Goal: Communication & Community: Answer question/provide support

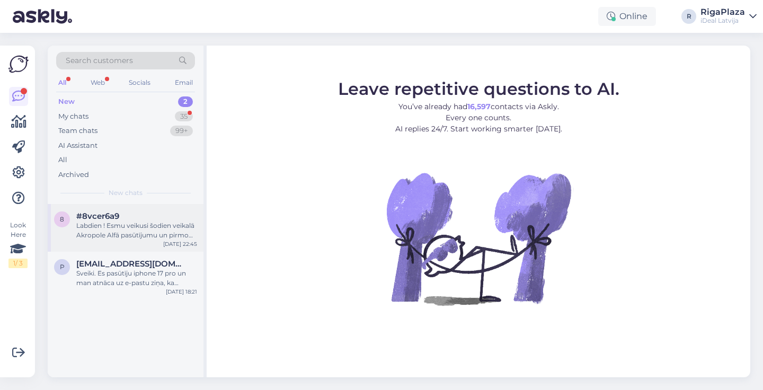
click at [167, 228] on div "Labdien ! Esmu veikusi šodien veikalā Akropole Alfā pasūtījumu un pirmo iemaksu…" at bounding box center [136, 230] width 121 height 19
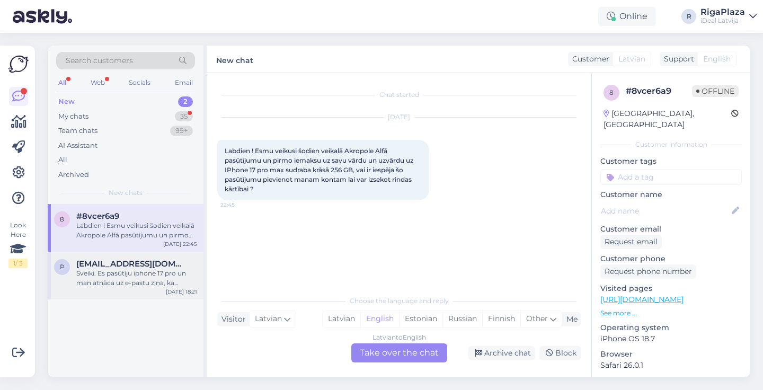
click at [165, 272] on div "Sveiki. Es pasūtīju iphone 17 pro un man atnāca uz e-pastu ziņa, ka pasūtījusm …" at bounding box center [136, 278] width 121 height 19
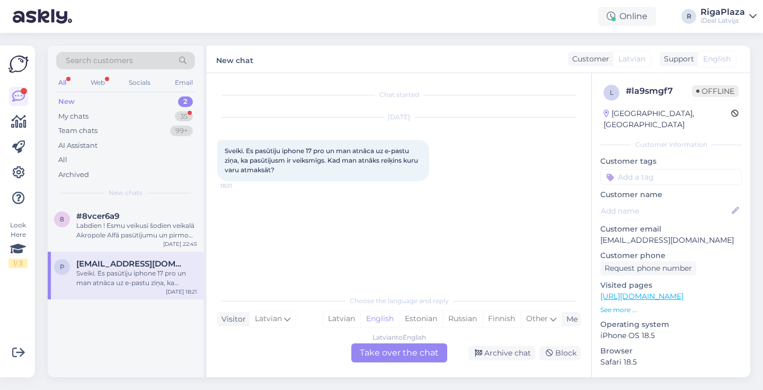
click at [394, 362] on div "Latvian to English Take over the chat" at bounding box center [399, 352] width 96 height 19
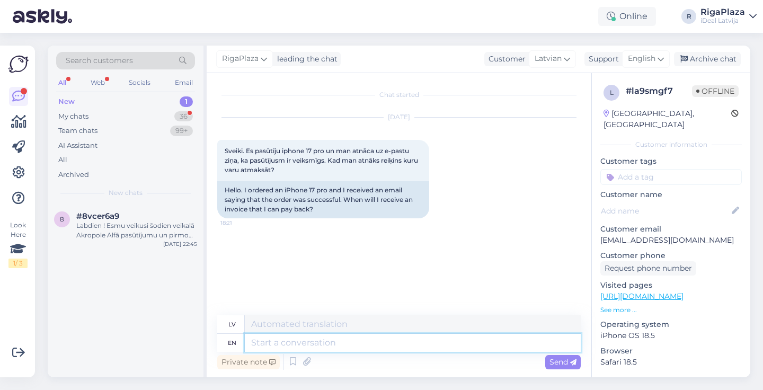
click at [424, 338] on textarea at bounding box center [413, 343] width 336 height 18
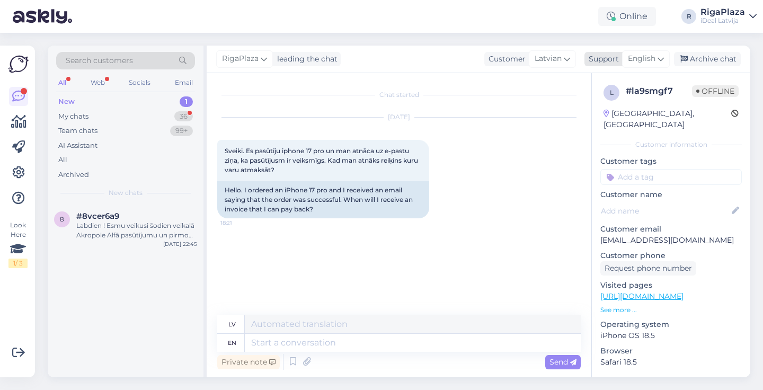
click at [649, 56] on span "English" at bounding box center [642, 59] width 28 height 12
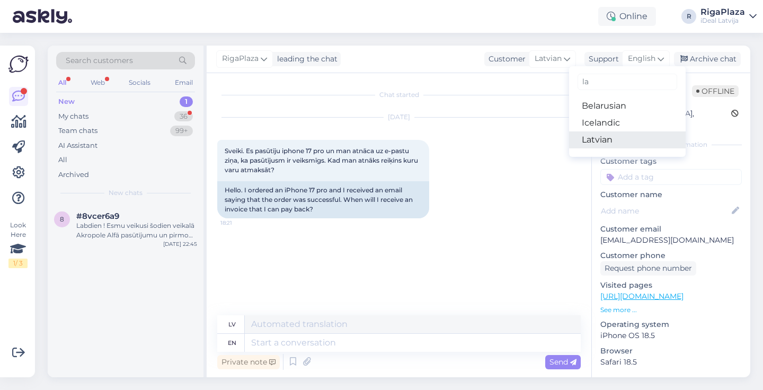
type input "la"
click at [613, 136] on link "Latvian" at bounding box center [627, 139] width 117 height 17
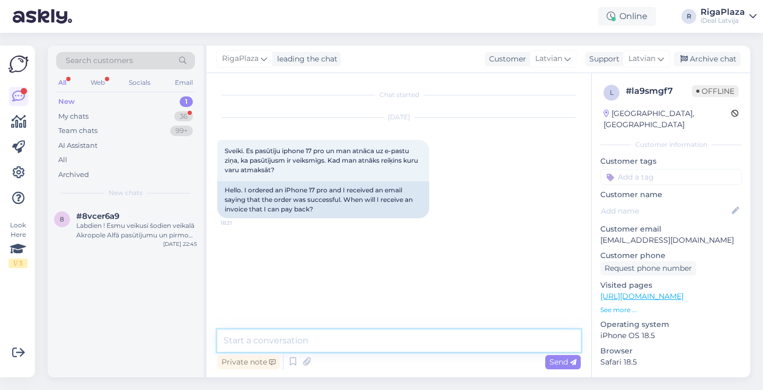
click at [294, 350] on textarea at bounding box center [399, 341] width 364 height 22
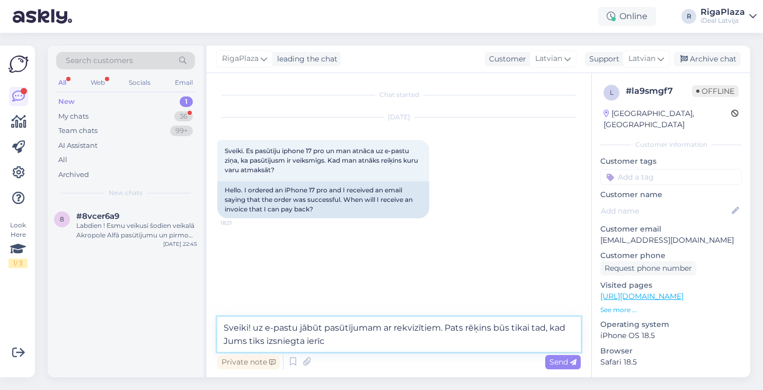
type textarea "Sveiki! uz e-pastu jābūt pasūtījumam ar rekvizītiem. Pats rēķins būs tikai tad,…"
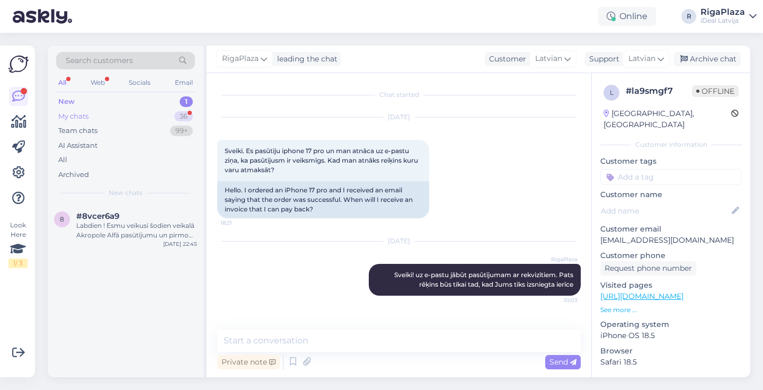
click at [144, 113] on div "My chats 36" at bounding box center [125, 116] width 139 height 15
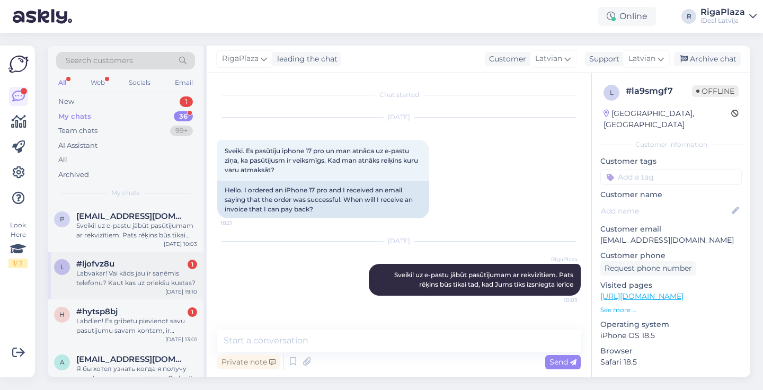
click at [166, 265] on div "#ljofvz8u 1" at bounding box center [136, 264] width 121 height 10
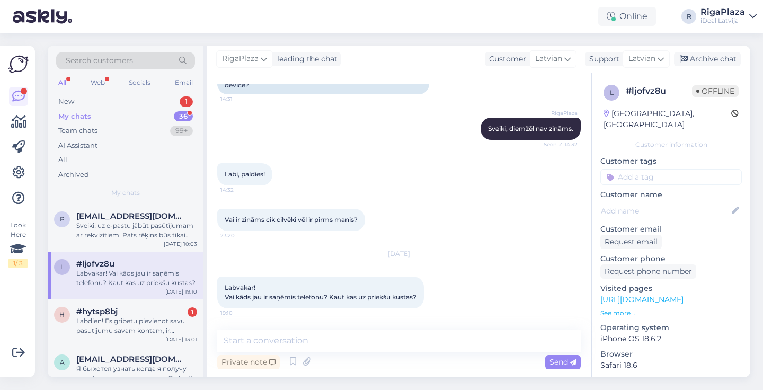
scroll to position [832, 0]
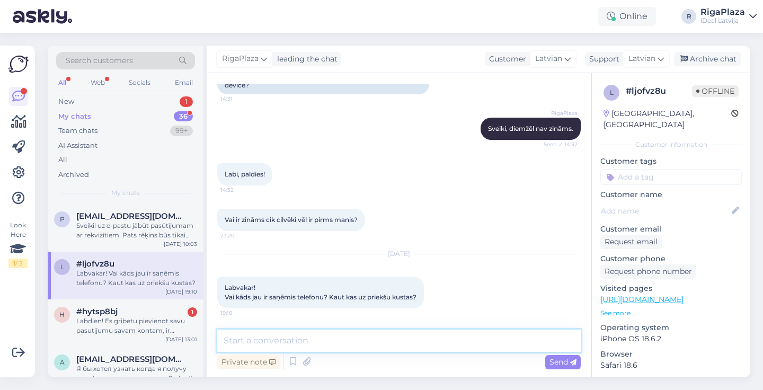
click at [341, 332] on textarea at bounding box center [399, 341] width 364 height 22
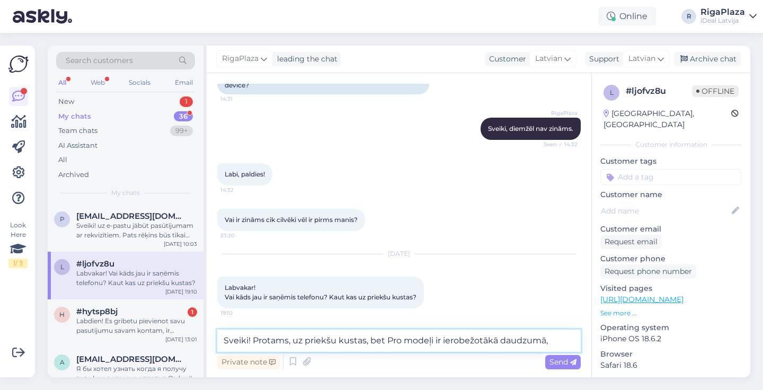
type textarea "Sveiki! Protams, uz priekšu kustas, bet Pro modeļi ir ierobežotākā daudzumā"
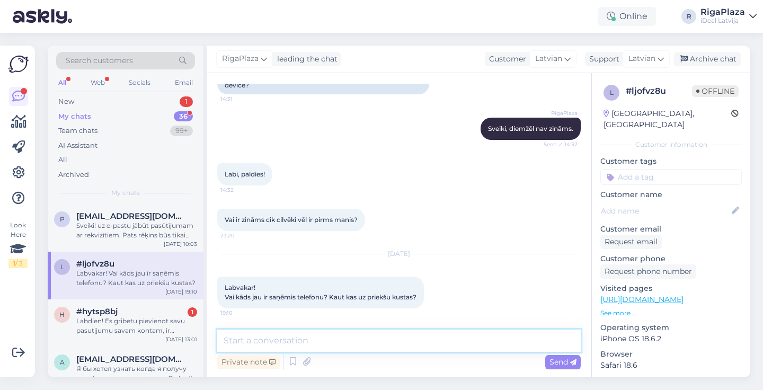
scroll to position [910, 0]
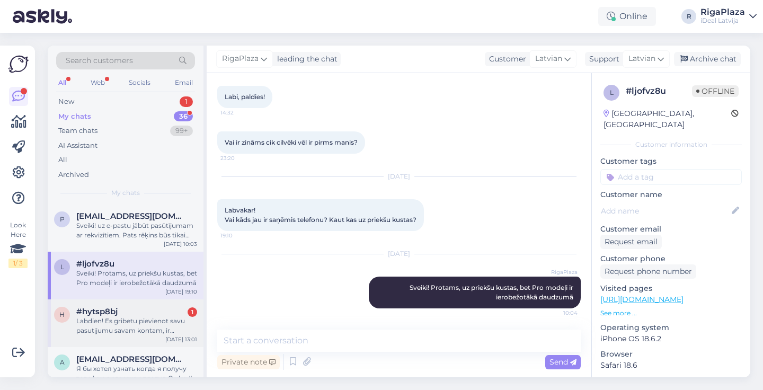
click at [89, 316] on div "Labdien! Es gribetu pievienot savu pasutijumu savam kontam, ir iespejams?" at bounding box center [136, 325] width 121 height 19
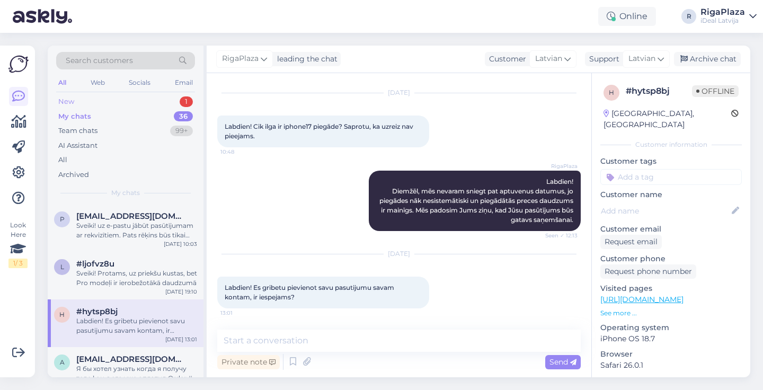
click at [166, 99] on div "New 1" at bounding box center [125, 101] width 139 height 15
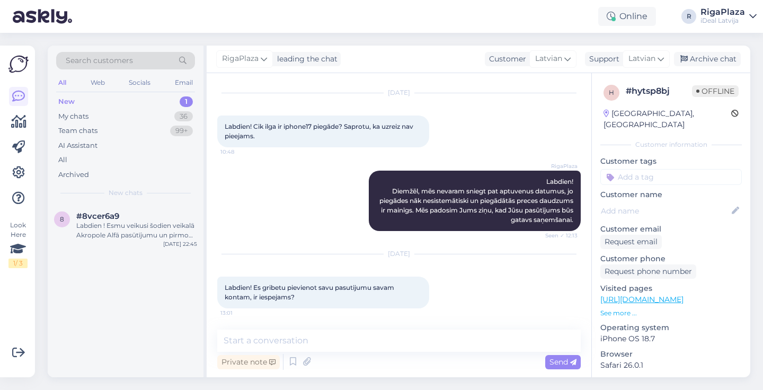
click at [366, 354] on div "Private note Send" at bounding box center [399, 362] width 364 height 20
click at [143, 233] on div "Labdien ! Esmu veikusi šodien veikalā Akropole Alfā pasūtījumu un pirmo iemaksu…" at bounding box center [136, 230] width 121 height 19
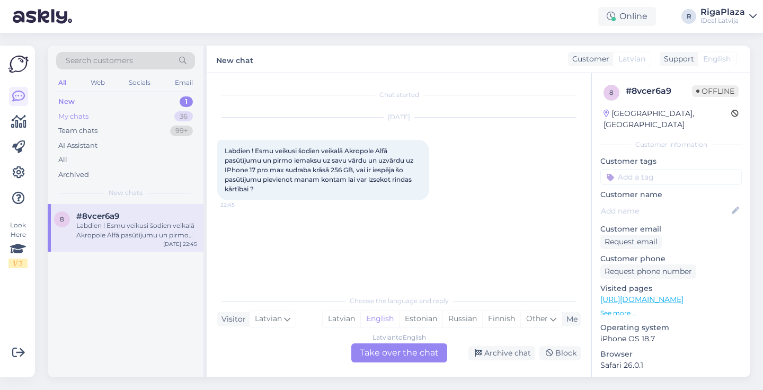
click at [130, 115] on div "My chats 36" at bounding box center [125, 116] width 139 height 15
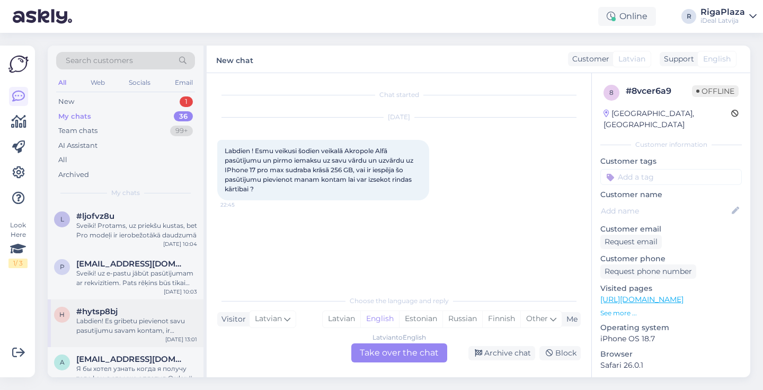
click at [107, 318] on div "Labdien! Es gribetu pievienot savu pasutijumu savam kontam, ir iespejams?" at bounding box center [136, 325] width 121 height 19
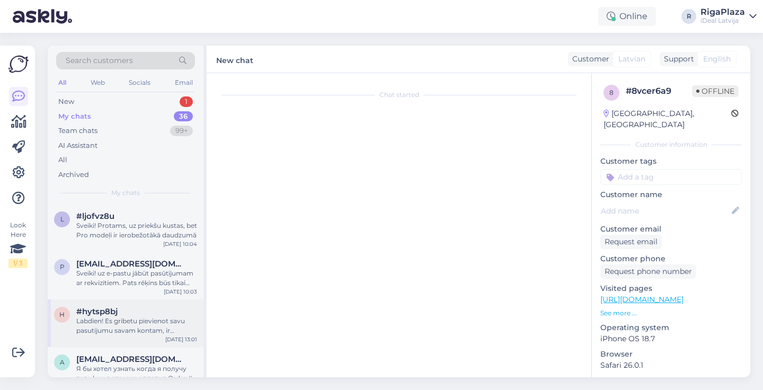
scroll to position [24, 0]
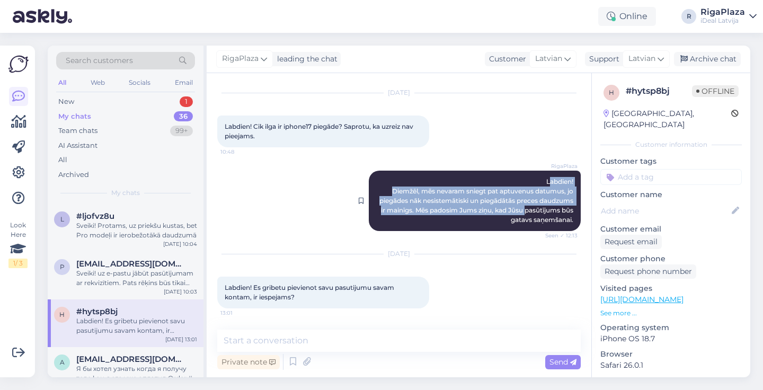
drag, startPoint x: 549, startPoint y: 182, endPoint x: 574, endPoint y: 229, distance: 52.9
click at [577, 231] on div "RigaPlaza Labdien! Diemžēl, mēs nevaram sniegt pat aptuvenus datumus, jo piegād…" at bounding box center [475, 201] width 212 height 60
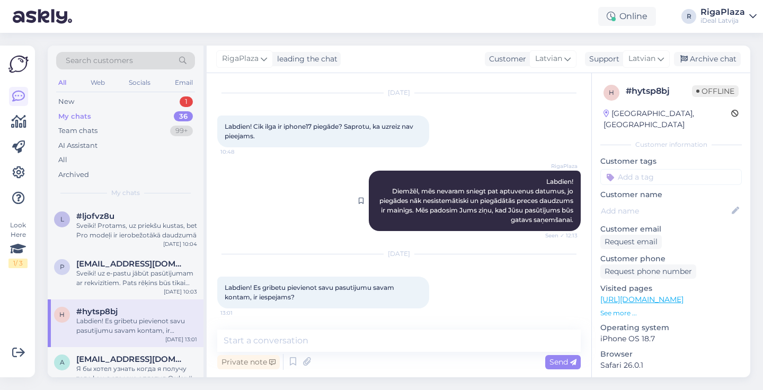
click at [544, 184] on div "RigaPlaza Labdien! Diemžēl, mēs nevaram sniegt pat aptuvenus datumus, jo piegād…" at bounding box center [475, 201] width 212 height 60
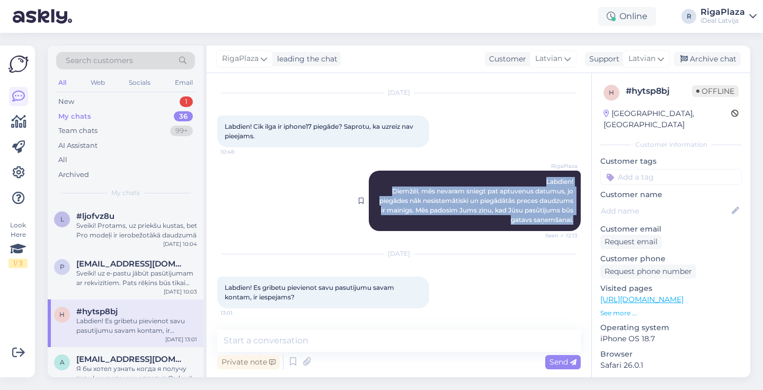
drag, startPoint x: 542, startPoint y: 183, endPoint x: 576, endPoint y: 219, distance: 49.5
click at [577, 221] on div "RigaPlaza Labdien! Diemžēl, mēs nevaram sniegt pat aptuvenus datumus, jo piegād…" at bounding box center [475, 201] width 212 height 60
copy span "Labdien! Diemžēl, mēs nevaram sniegt pat aptuvenus datumus, jo piegādes nāk nes…"
click at [172, 102] on div "New 1" at bounding box center [125, 101] width 139 height 15
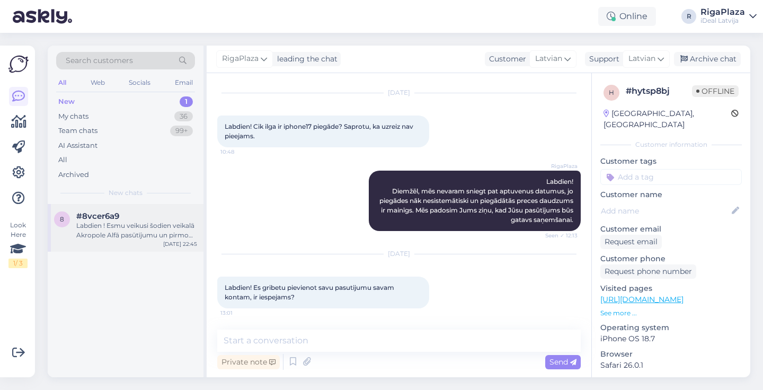
click at [157, 216] on div "#8vcer6a9" at bounding box center [136, 216] width 121 height 10
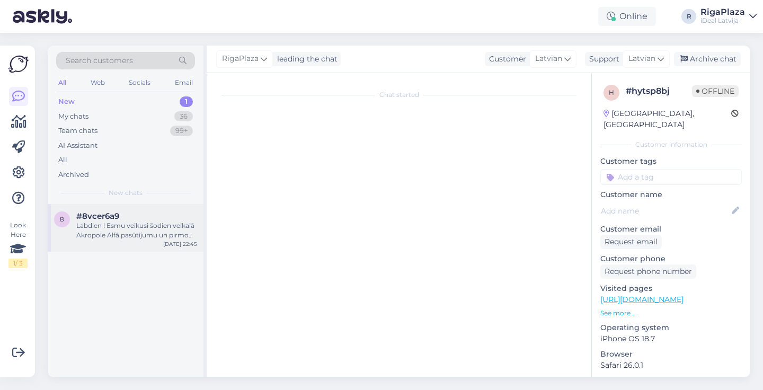
scroll to position [0, 0]
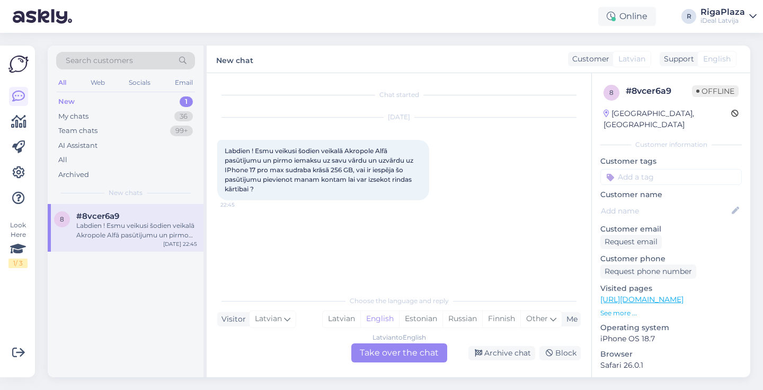
click at [359, 354] on div "Latvian to English Take over the chat" at bounding box center [399, 352] width 96 height 19
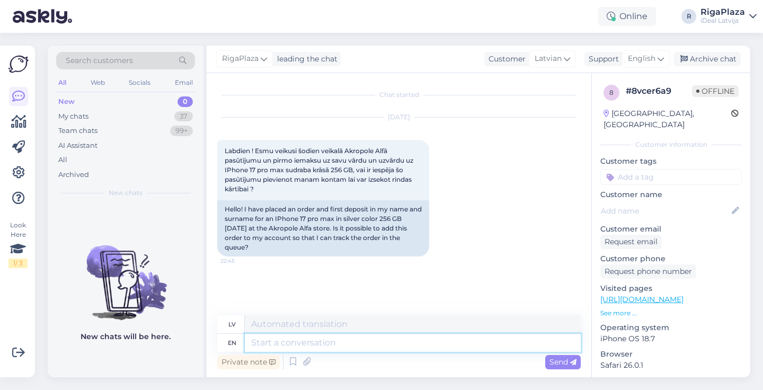
click at [394, 350] on textarea at bounding box center [413, 343] width 336 height 18
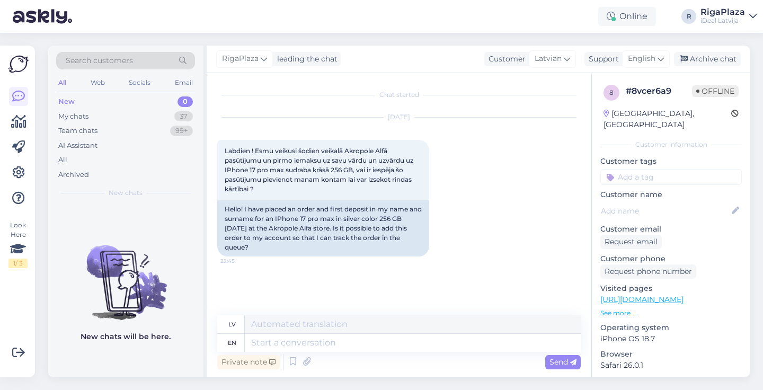
click at [659, 43] on div "Search customers All Web Socials Email New 0 My chats 37 Team chats 99+ AI Assi…" at bounding box center [402, 211] width 722 height 357
click at [659, 51] on div "English" at bounding box center [646, 58] width 48 height 17
click at [605, 148] on ul "Belarusian Icelandic Latvian" at bounding box center [627, 122] width 117 height 59
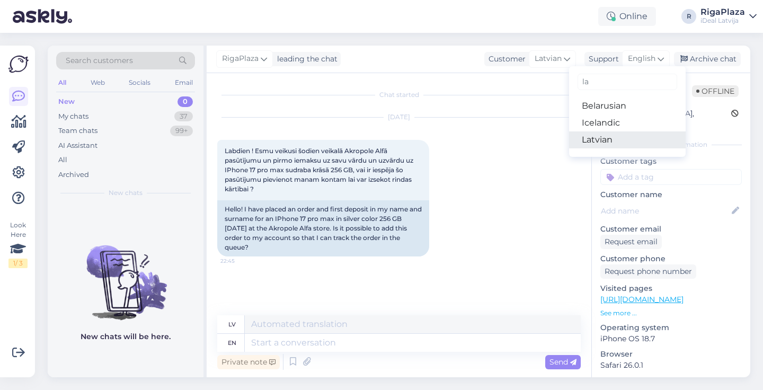
click at [610, 140] on link "Latvian" at bounding box center [627, 139] width 117 height 17
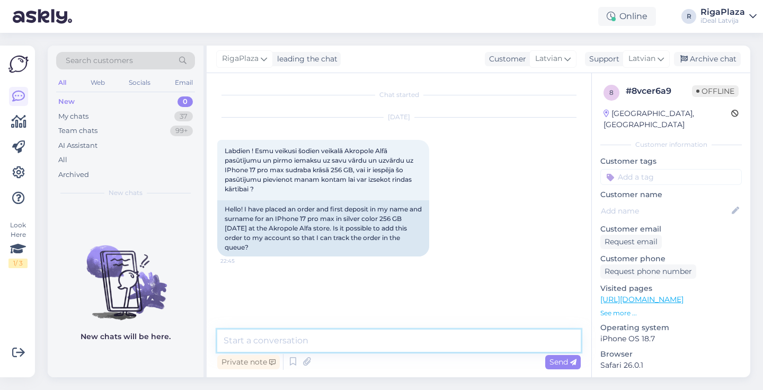
click at [305, 343] on textarea at bounding box center [399, 341] width 364 height 22
paste textarea "Labdien! Diemžēl, mēs nevaram sniegt pat aptuvenus datumus, jo piegādes nāk nes…"
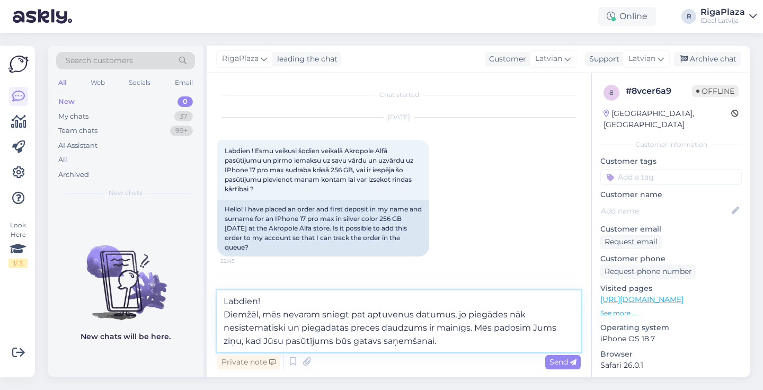
click at [224, 316] on textarea "Labdien! Diemžēl, mēs nevaram sniegt pat aptuvenus datumus, jo piegādes nāk nes…" at bounding box center [399, 320] width 364 height 61
type textarea "Labdien! Diemžēl, mēs nevaram sniegt pat aptuvenus datumus, jo piegādes nāk nes…"
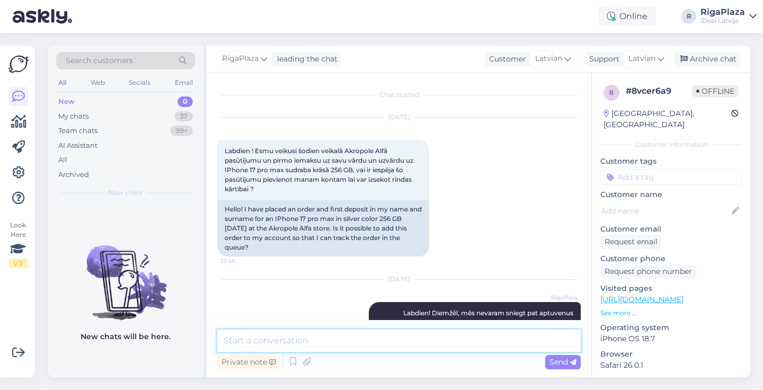
scroll to position [45, 0]
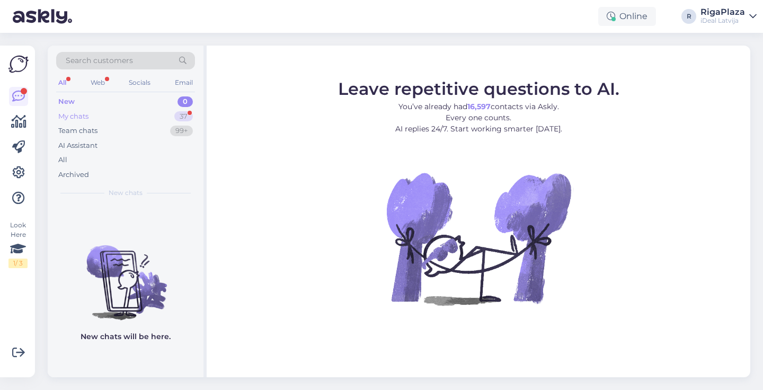
click at [184, 116] on div "37" at bounding box center [183, 116] width 19 height 11
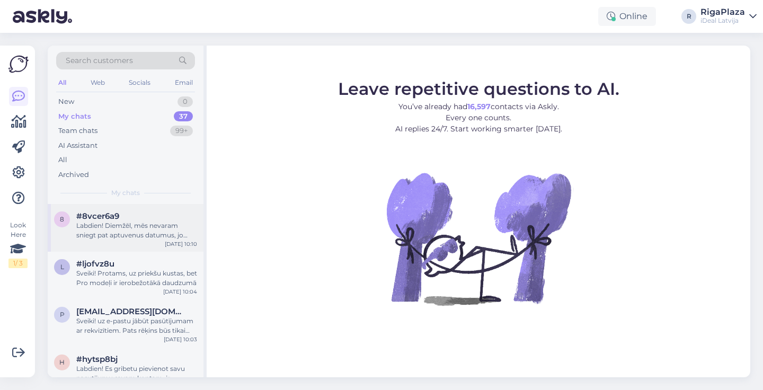
scroll to position [7, 0]
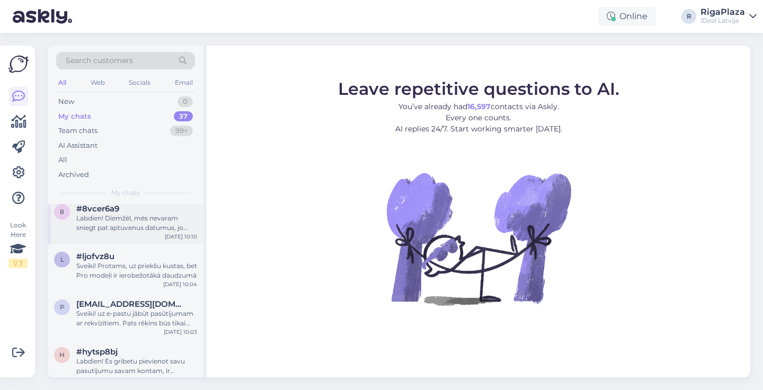
click at [189, 225] on div "Labdien! Diemžēl, mēs nevaram sniegt pat aptuvenus datumus, jo piegādes nāk nes…" at bounding box center [136, 223] width 121 height 19
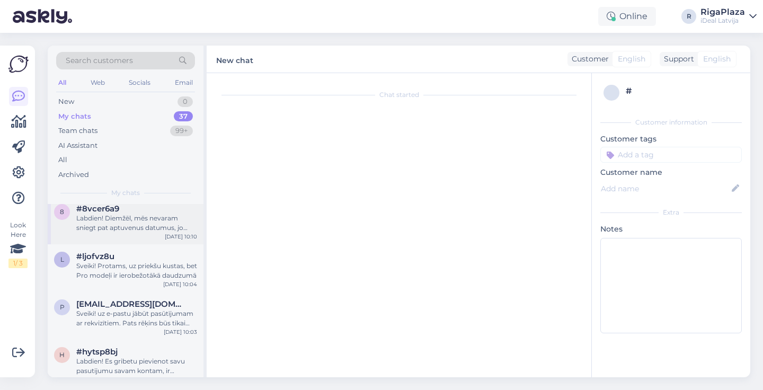
scroll to position [45, 0]
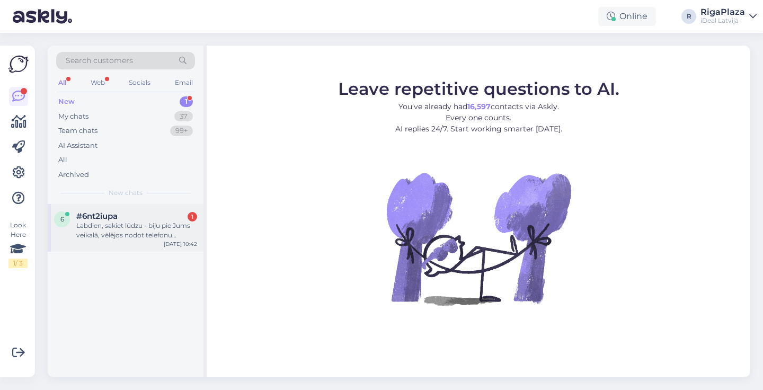
click at [180, 226] on div "Labdien, sakiet lūdzu - biju pie Jums veikalā, vēlējos nodot telefonu atpirkšan…" at bounding box center [136, 230] width 121 height 19
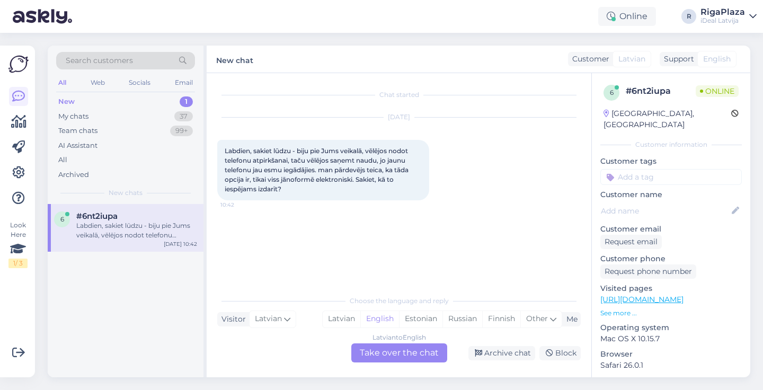
click at [376, 351] on div "Latvian to English Take over the chat" at bounding box center [399, 352] width 96 height 19
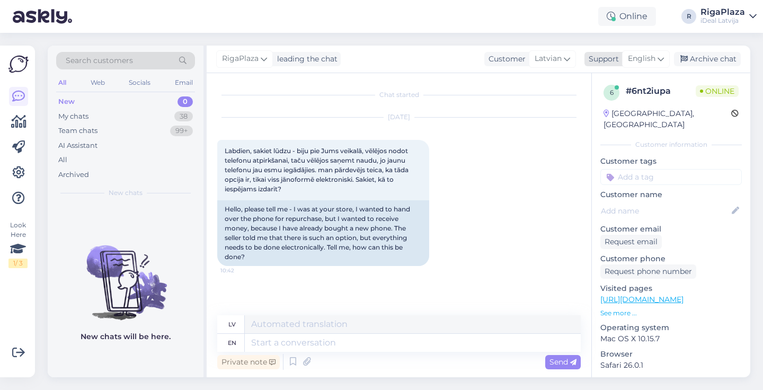
click at [657, 58] on div "English" at bounding box center [646, 58] width 48 height 17
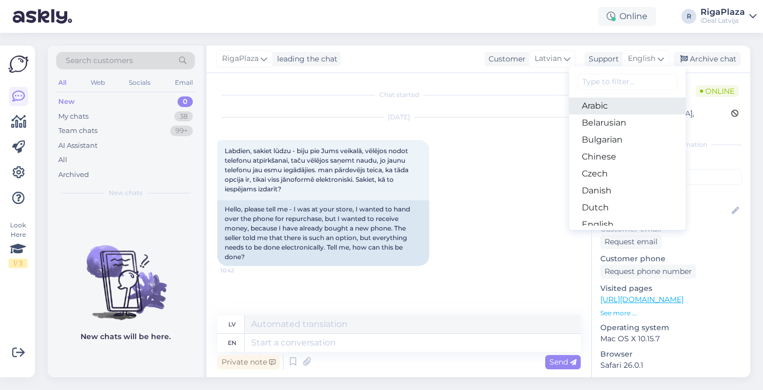
type input "l"
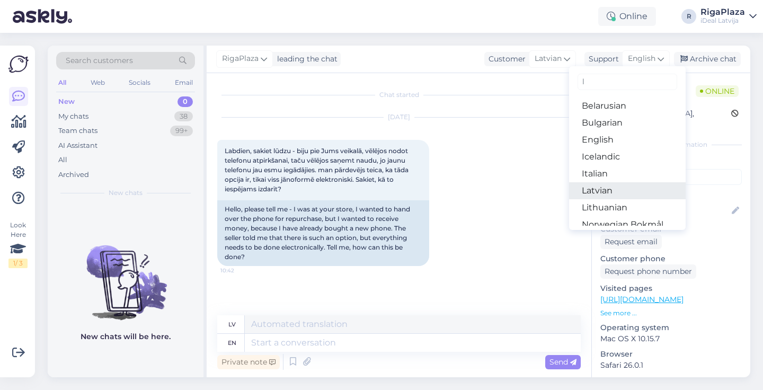
click at [609, 192] on link "Latvian" at bounding box center [627, 190] width 117 height 17
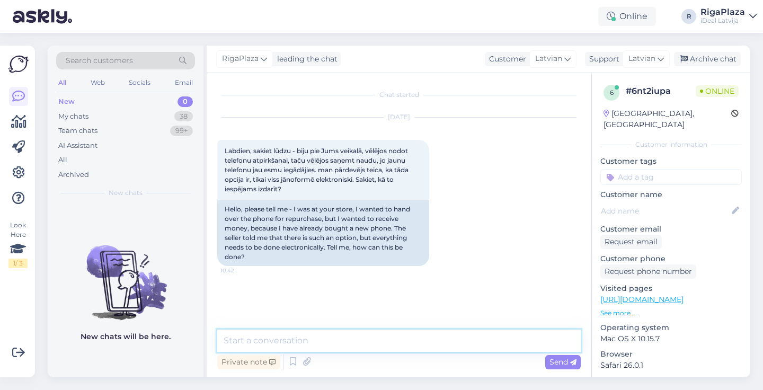
click at [406, 345] on textarea at bounding box center [399, 341] width 364 height 22
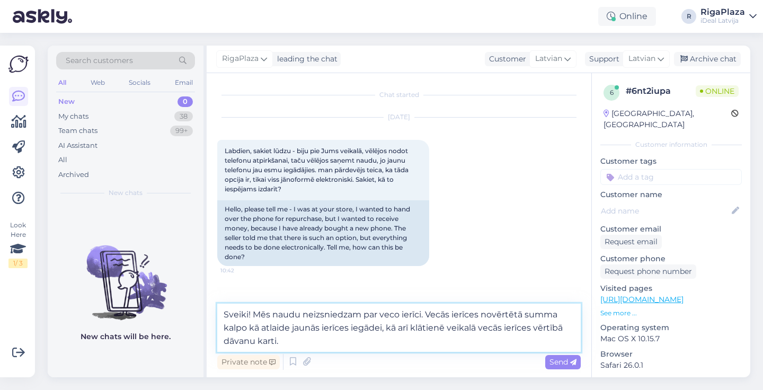
click at [575, 326] on textarea "Sveiki! Mēs naudu neizsniedzam par veco ierīci. Vecās ierīces novērtētā summa k…" at bounding box center [399, 328] width 364 height 48
click at [546, 344] on textarea "Sveiki! Mēs naudu neizsniedzam par veco ierīci. Vecās ierīces novērtētā summa k…" at bounding box center [399, 328] width 364 height 48
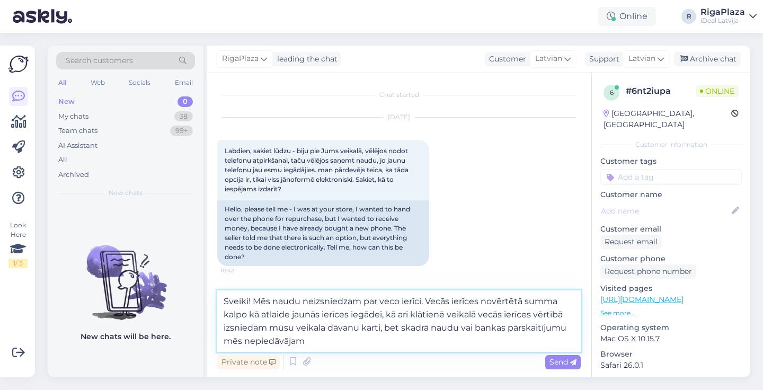
click at [253, 330] on textarea "Sveiki! Mēs naudu neizsniedzam par veco ierīci. Vecās ierīces novērtētā summa k…" at bounding box center [399, 320] width 364 height 61
click at [320, 346] on textarea "Sveiki! Mēs naudu neizsniedzam par veco ierīci. Vecās ierīces novērtētā summa k…" at bounding box center [399, 320] width 364 height 61
click at [418, 330] on textarea "Sveiki! Mēs naudu neizsniedzam par veco ierīci. Vecās ierīces novērtētā summa k…" at bounding box center [399, 320] width 364 height 61
click at [400, 340] on textarea "Sveiki! Mēs naudu neizsniedzam par veco ierīci. Vecās ierīces novērtētā summa k…" at bounding box center [399, 320] width 364 height 61
drag, startPoint x: 224, startPoint y: 302, endPoint x: 431, endPoint y: 357, distance: 214.5
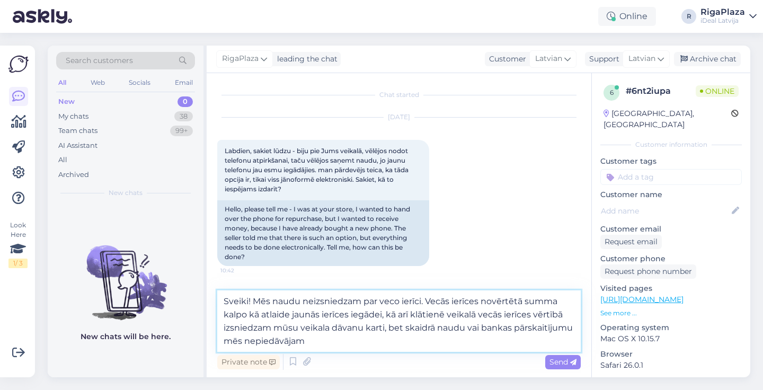
click at [431, 357] on div "Sveiki! Mēs naudu neizsniedzam par veco ierīci. Vecās ierīces novērtētā summa k…" at bounding box center [399, 331] width 364 height 82
paste textarea "Naudu par veco ierīci mēs neizsniedzam. Tās novērtētā summa kalpo kā atlaide ja…"
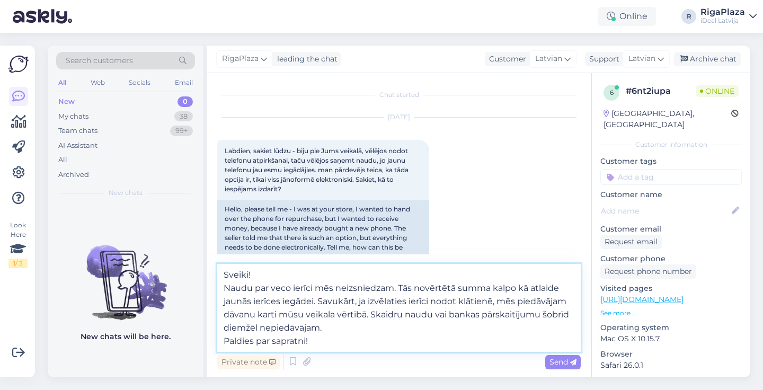
click at [227, 289] on textarea "Sveiki! Naudu par veco ierīci mēs neizsniedzam. Tās novērtētā summa kalpo kā at…" at bounding box center [399, 308] width 364 height 88
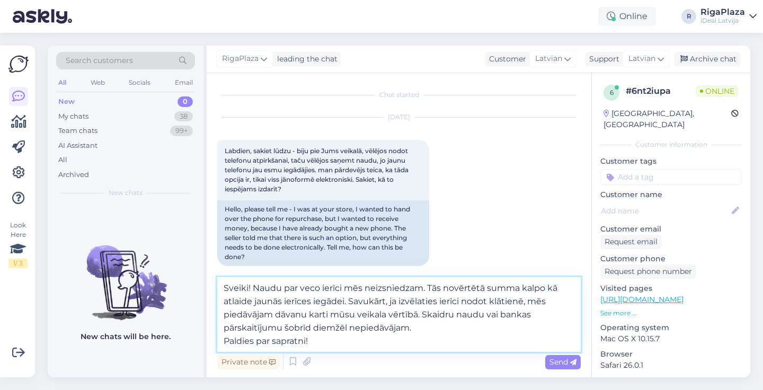
drag, startPoint x: 224, startPoint y: 340, endPoint x: 333, endPoint y: 334, distance: 108.8
click at [333, 334] on textarea "Sveiki! Naudu par veco ierīci mēs neizsniedzam. Tās novērtētā summa kalpo kā at…" at bounding box center [399, 314] width 364 height 75
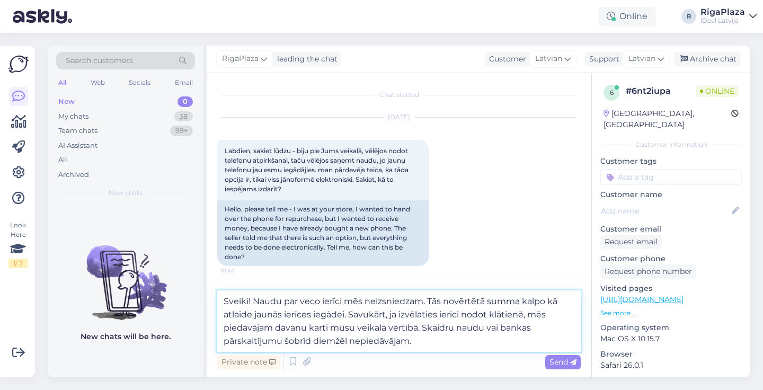
drag, startPoint x: 350, startPoint y: 313, endPoint x: 387, endPoint y: 318, distance: 37.4
click at [388, 318] on textarea "Sveiki! Naudu par veco ierīci mēs neizsniedzam. Tās novērtētā summa kalpo kā at…" at bounding box center [399, 320] width 364 height 61
click at [444, 350] on textarea "Sveiki! Naudu par veco ierīci mēs neizsniedzam. Tās novērtētā summa kalpo kā at…" at bounding box center [399, 320] width 364 height 61
click at [296, 327] on textarea "Sveiki! Naudu par veco ierīci mēs neizsniedzam. Tās novērtētā summa kalpo kā at…" at bounding box center [399, 320] width 364 height 61
drag, startPoint x: 409, startPoint y: 325, endPoint x: 466, endPoint y: 331, distance: 57.5
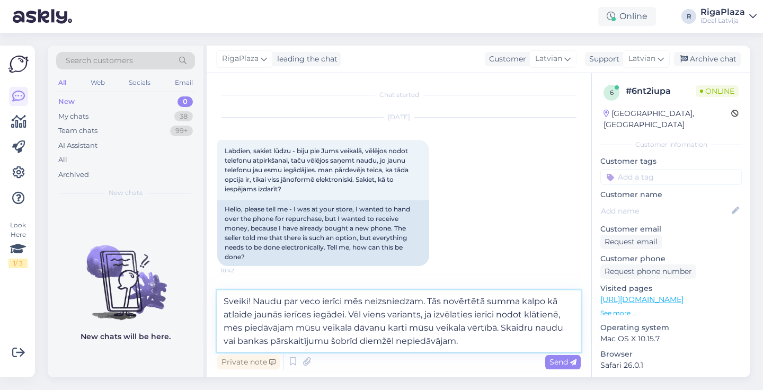
click at [466, 331] on textarea "Sveiki! Naudu par veco ierīci mēs neizsniedzam. Tās novērtētā summa kalpo kā at…" at bounding box center [399, 320] width 364 height 61
click at [350, 338] on textarea "Sveiki! Naudu par veco ierīci mēs neizsniedzam. Tās novērtētā summa kalpo kā at…" at bounding box center [399, 320] width 364 height 61
click at [369, 342] on textarea "Sveiki! Naudu par veco ierīci mēs neizsniedzam. Tās novērtētā summa kalpo kā at…" at bounding box center [399, 320] width 364 height 61
drag, startPoint x: 223, startPoint y: 301, endPoint x: 477, endPoint y: 342, distance: 257.3
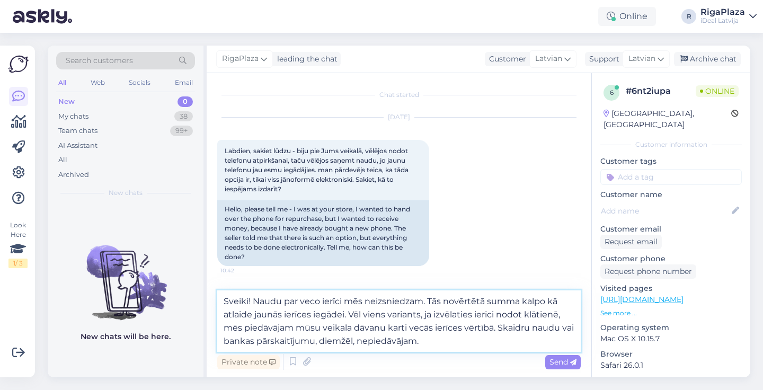
click at [477, 342] on textarea "Sveiki! Naudu par veco ierīci mēs neizsniedzam. Tās novērtētā summa kalpo kā at…" at bounding box center [399, 320] width 364 height 61
paste textarea "Naudu par veco ierīci mēs neizsniedzam. Tās novērtētā summa tiek izmantota kā a…"
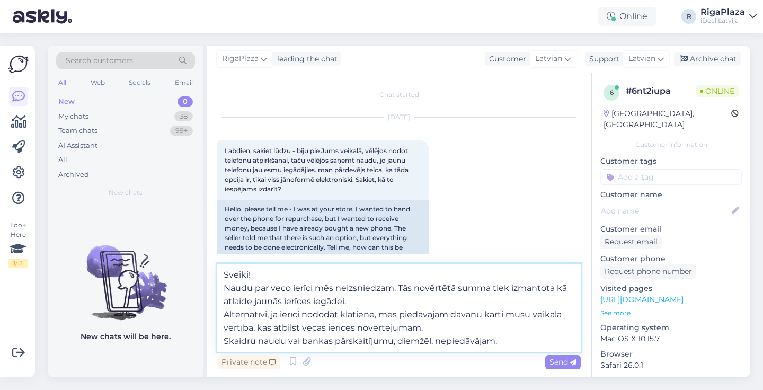
click at [224, 287] on textarea "Sveiki! Naudu par veco ierīci mēs neizsniedzam. Tās novērtētā summa tiek izmant…" at bounding box center [399, 308] width 364 height 88
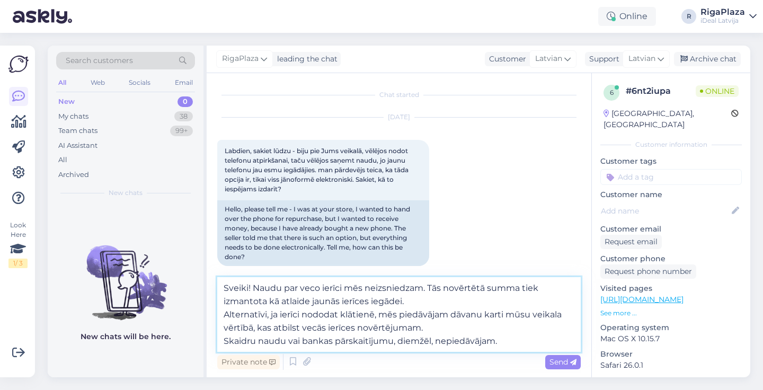
click at [223, 299] on textarea "Sveiki! Naudu par veco ierīci mēs neizsniedzam. Tās novērtētā summa tiek izmant…" at bounding box center [399, 314] width 364 height 75
click at [222, 316] on textarea "Sveiki! Naudu par veco ierīci mēs neizsniedzam. Tās novērtētā summa tiek izmant…" at bounding box center [399, 314] width 364 height 75
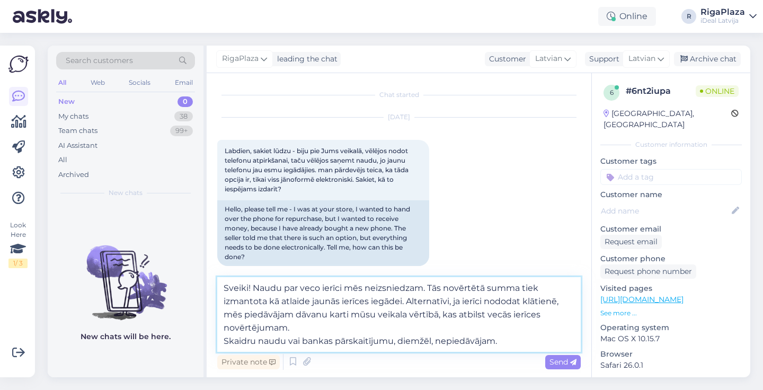
click at [226, 343] on textarea "Sveiki! Naudu par veco ierīci mēs neizsniedzam. Tās novērtētā summa tiek izmant…" at bounding box center [399, 314] width 364 height 75
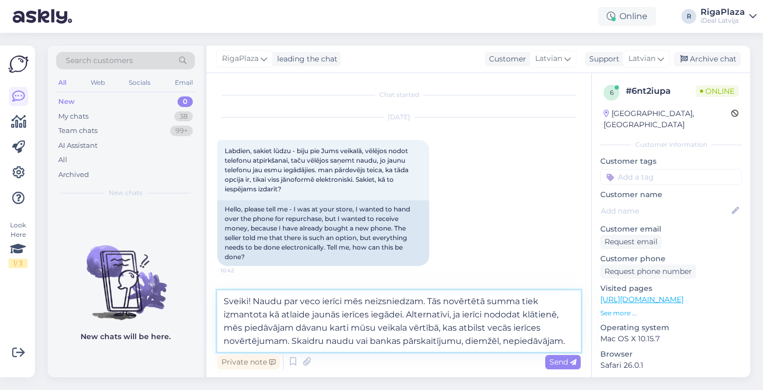
click at [574, 343] on textarea "Sveiki! Naudu par veco ierīci mēs neizsniedzam. Tās novērtētā summa tiek izmant…" at bounding box center [399, 320] width 364 height 61
click at [421, 327] on textarea "Sveiki! Naudu par veco ierīci mēs neizsniedzam. Tās novērtētā summa tiek izmant…" at bounding box center [399, 320] width 364 height 61
click at [420, 330] on textarea "Sveiki! Naudu par veco ierīci mēs neizsniedzam. Tās novērtētā summa tiek izmant…" at bounding box center [399, 320] width 364 height 61
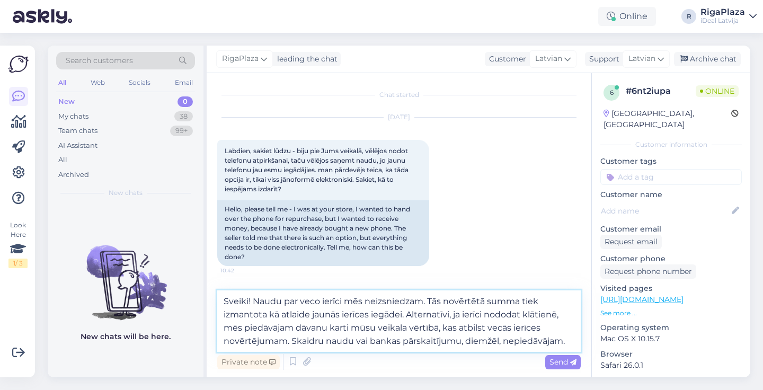
click at [295, 327] on textarea "Sveiki! Naudu par veco ierīci mēs neizsniedzam. Tās novērtētā summa tiek izmant…" at bounding box center [399, 320] width 364 height 61
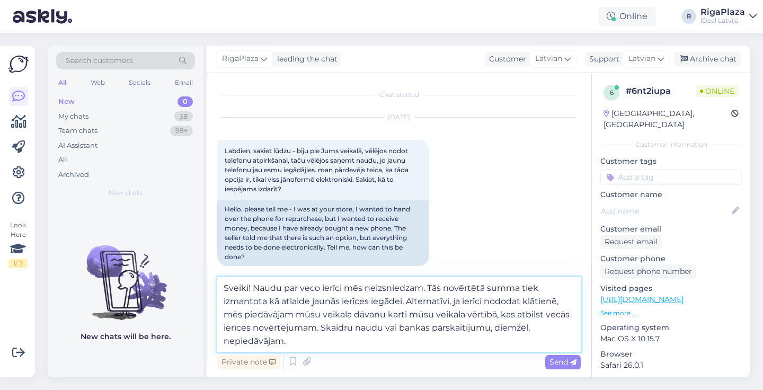
drag, startPoint x: 407, startPoint y: 315, endPoint x: 466, endPoint y: 316, distance: 59.4
click at [466, 316] on textarea "Sveiki! Naudu par veco ierīci mēs neizsniedzam. Tās novērtētā summa tiek izmant…" at bounding box center [399, 314] width 364 height 75
drag, startPoint x: 499, startPoint y: 315, endPoint x: 318, endPoint y: 331, distance: 181.9
click at [318, 331] on textarea "Sveiki! Naudu par veco ierīci mēs neizsniedzam. Tās novērtētā summa tiek izmant…" at bounding box center [399, 314] width 364 height 75
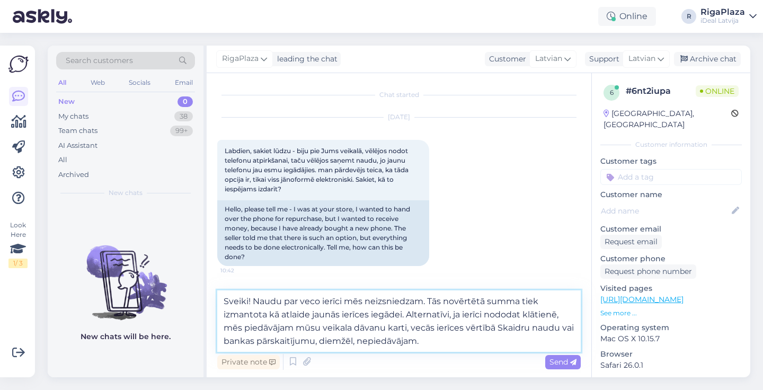
type textarea "Sveiki! Naudu par veco ierīci mēs neizsniedzam. Tās novērtētā summa tiek izmant…"
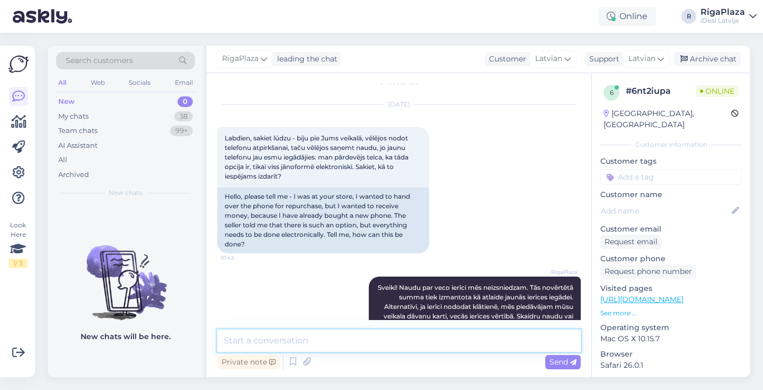
scroll to position [7, 0]
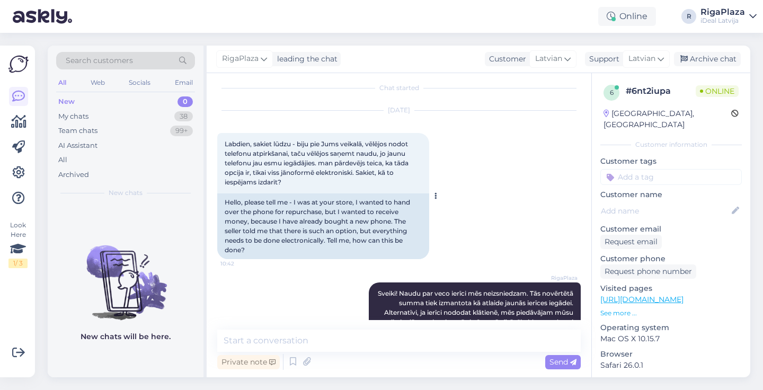
click at [324, 239] on div "Hello, please tell me - I was at your store, I wanted to hand over the phone fo…" at bounding box center [323, 226] width 212 height 66
click at [324, 241] on div "Hello, please tell me - I was at your store, I wanted to hand over the phone fo…" at bounding box center [323, 226] width 212 height 66
click at [323, 240] on div "Hello, please tell me - I was at your store, I wanted to hand over the phone fo…" at bounding box center [323, 226] width 212 height 66
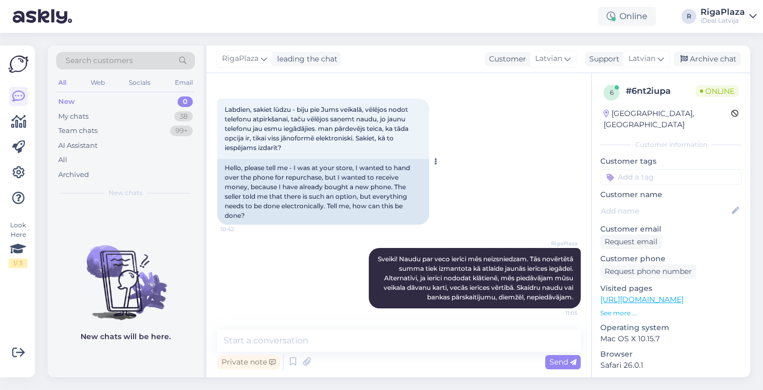
scroll to position [51, 0]
